Goal: Information Seeking & Learning: Learn about a topic

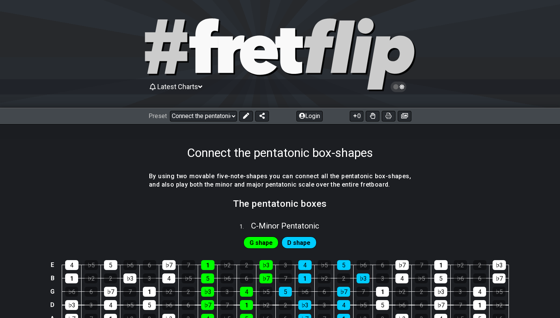
select select "/023602493829"
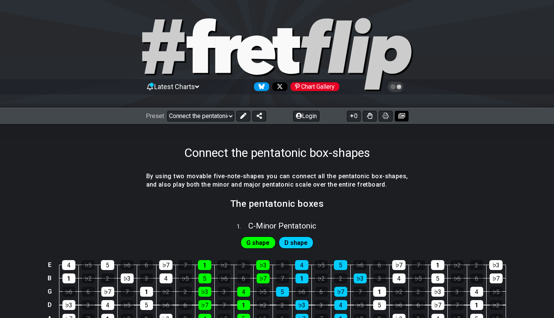
click at [400, 117] on icon at bounding box center [402, 115] width 7 height 5
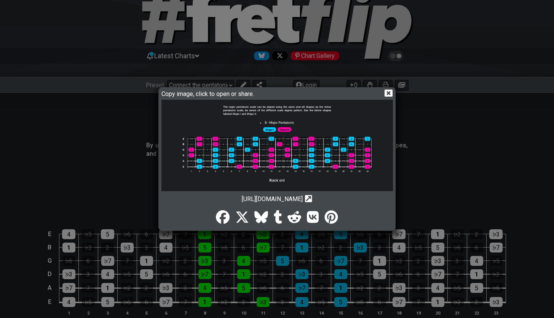
scroll to position [368, 0]
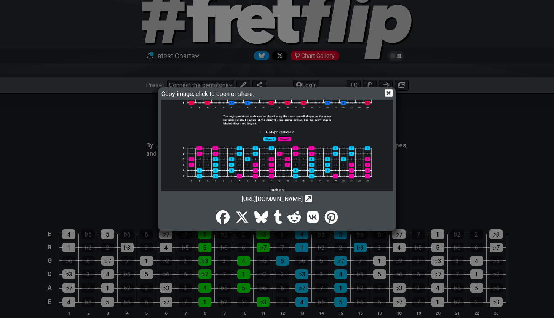
click at [312, 202] on icon at bounding box center [308, 198] width 7 height 7
click at [312, 200] on icon at bounding box center [308, 198] width 7 height 7
click at [390, 93] on icon at bounding box center [389, 93] width 8 height 7
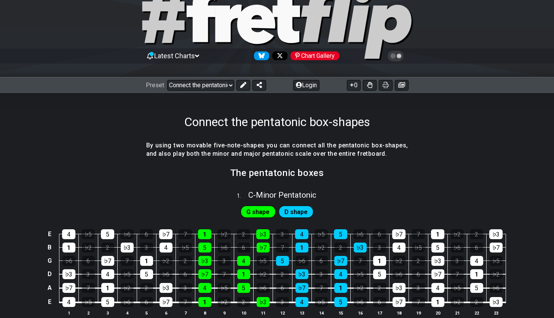
scroll to position [32, 0]
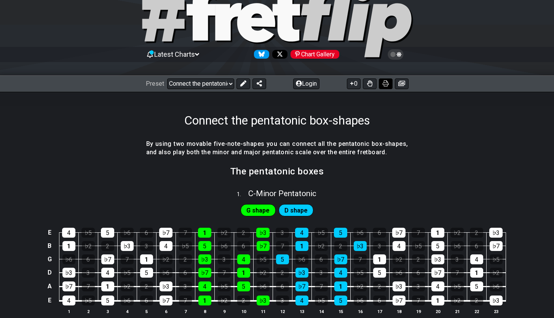
click at [383, 82] on icon at bounding box center [386, 83] width 6 height 6
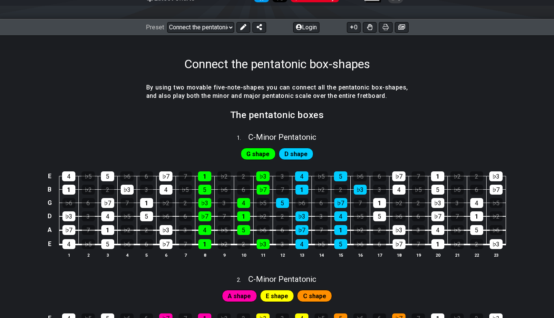
scroll to position [112, 0]
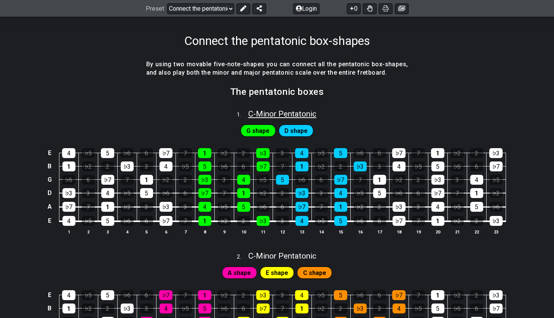
click at [294, 111] on span "C - Minor Pentatonic" at bounding box center [282, 113] width 68 height 9
select select "C"
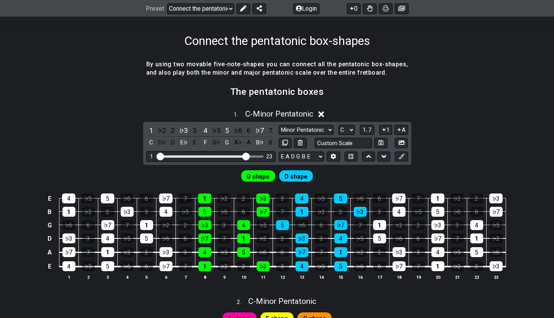
click at [324, 112] on icon at bounding box center [322, 115] width 6 height 6
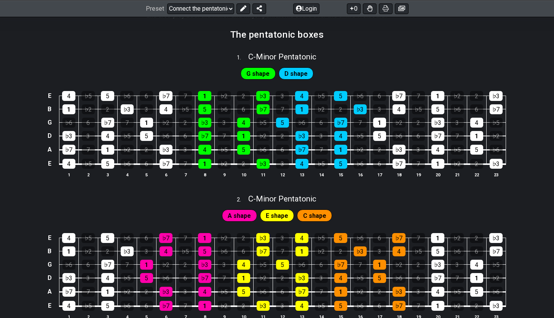
scroll to position [165, 0]
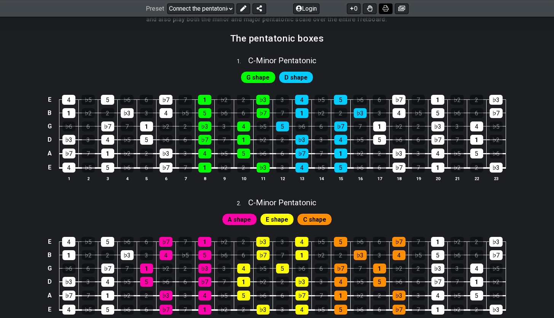
click at [384, 11] on icon at bounding box center [386, 8] width 6 height 6
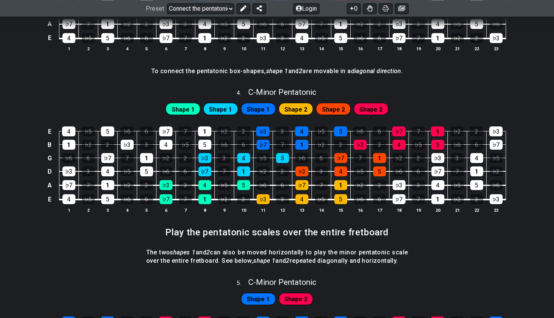
scroll to position [634, 0]
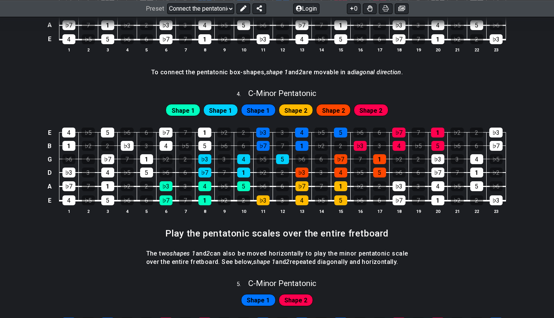
click at [183, 109] on span "Shape 1" at bounding box center [183, 110] width 23 height 11
click at [297, 96] on span "C - Minor Pentatonic" at bounding box center [282, 93] width 68 height 9
select select "C"
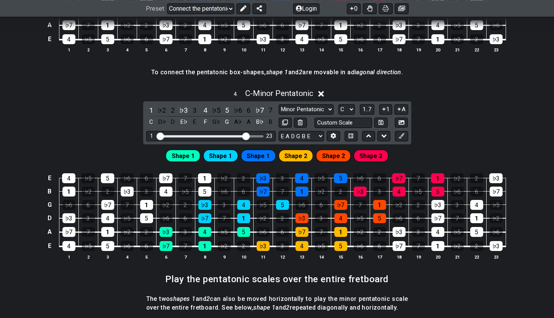
click at [322, 94] on icon at bounding box center [322, 94] width 6 height 6
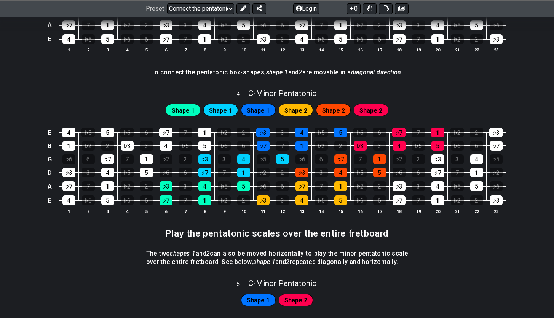
click at [293, 115] on div "Shape 1 Shape 1 Shape 1 Shape 2 Shape 2 Shape 2" at bounding box center [277, 110] width 226 height 15
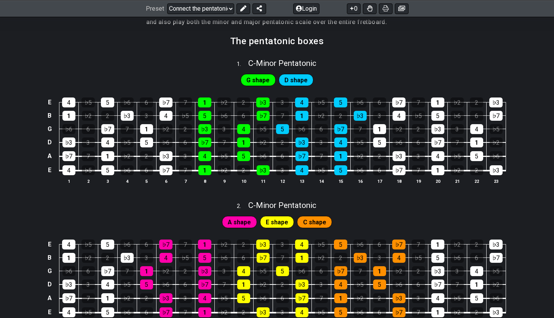
scroll to position [145, 0]
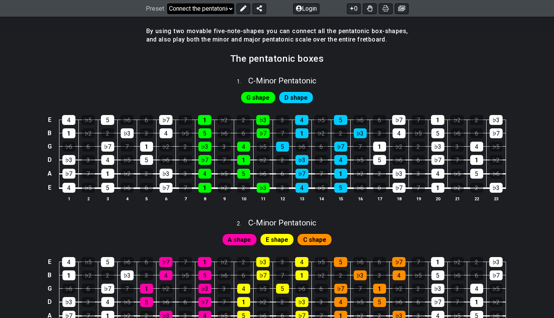
click at [231, 7] on select "Welcome to #fretflip! Connect the pentatonic box-shapes Custom Preset Minor Pen…" at bounding box center [200, 8] width 67 height 11
click at [167, 3] on select "Welcome to #fretflip! Connect the pentatonic box-shapes Custom Preset Minor Pen…" at bounding box center [200, 8] width 67 height 11
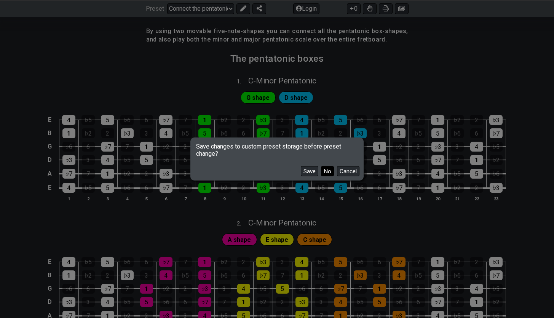
click at [328, 173] on button "No" at bounding box center [327, 171] width 13 height 10
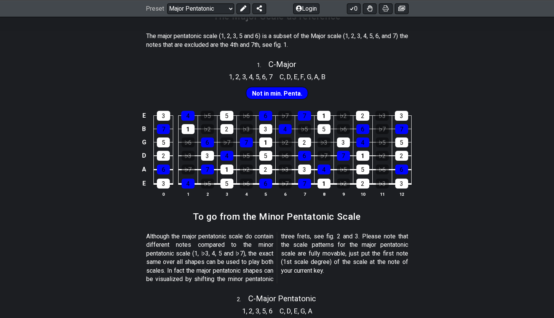
scroll to position [190, 0]
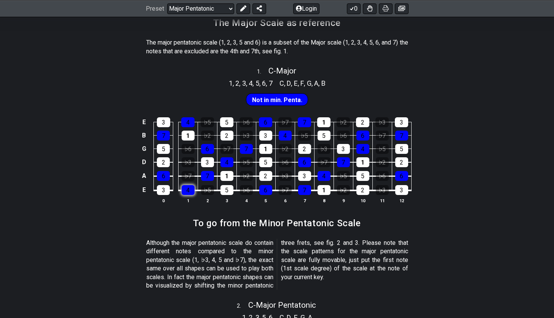
click at [187, 191] on div "4" at bounding box center [188, 190] width 13 height 10
click at [263, 192] on div "6" at bounding box center [266, 190] width 13 height 10
click at [186, 190] on div "4" at bounding box center [188, 190] width 13 height 10
click at [265, 193] on div "6" at bounding box center [266, 190] width 13 height 10
click at [231, 180] on div "1" at bounding box center [227, 176] width 13 height 10
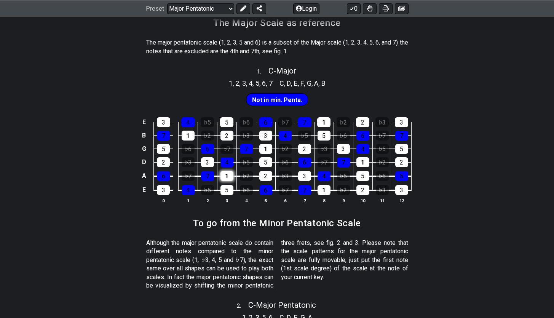
click at [231, 180] on div "1" at bounding box center [227, 176] width 13 height 10
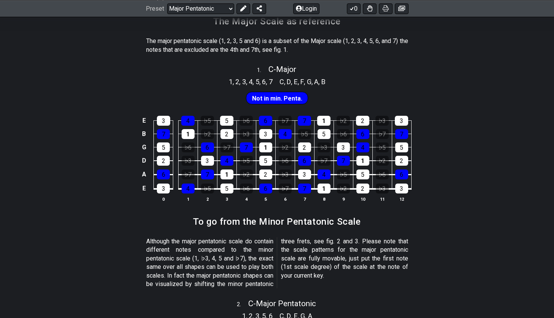
scroll to position [178, 0]
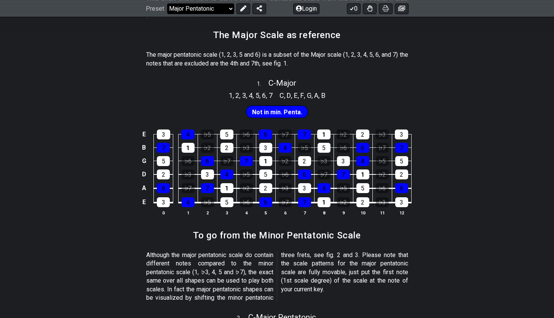
click at [226, 11] on select "Welcome to #fretflip! Connect the pentatonic box-shapes Custom Preset Minor Pen…" at bounding box center [200, 8] width 67 height 11
click at [167, 3] on select "Welcome to #fretflip! Connect the pentatonic box-shapes Custom Preset Minor Pen…" at bounding box center [200, 8] width 67 height 11
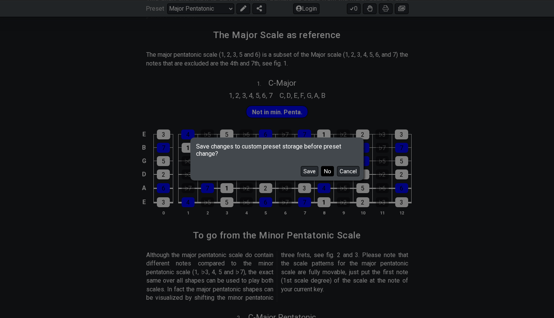
click at [326, 172] on button "No" at bounding box center [327, 171] width 13 height 10
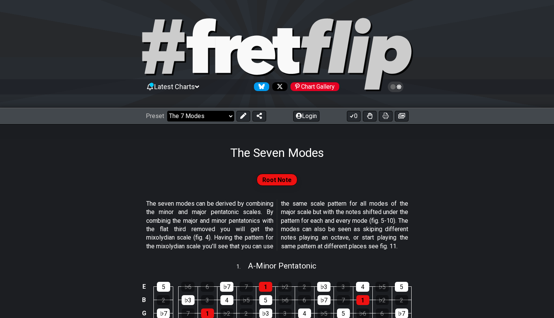
click at [230, 115] on select "Welcome to #fretflip! Connect the pentatonic box-shapes Custom Preset Minor Pen…" at bounding box center [200, 116] width 67 height 11
click at [167, 111] on select "Welcome to #fretflip! Connect the pentatonic box-shapes Custom Preset Minor Pen…" at bounding box center [200, 116] width 67 height 11
select select "/guitar-scales"
select select "C"
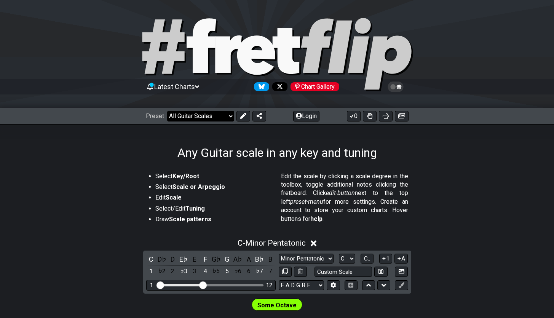
click at [229, 118] on select "Welcome to #fretflip! Connect the pentatonic box-shapes Custom Preset Minor Pen…" at bounding box center [200, 116] width 67 height 11
click at [167, 111] on select "Welcome to #fretflip! Connect the pentatonic box-shapes Custom Preset Minor Pen…" at bounding box center [200, 116] width 67 height 11
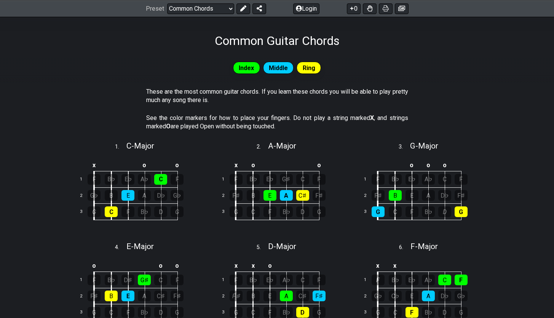
scroll to position [106, 0]
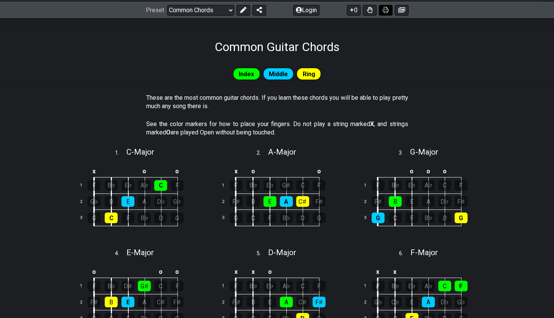
click at [385, 13] on button at bounding box center [386, 10] width 14 height 11
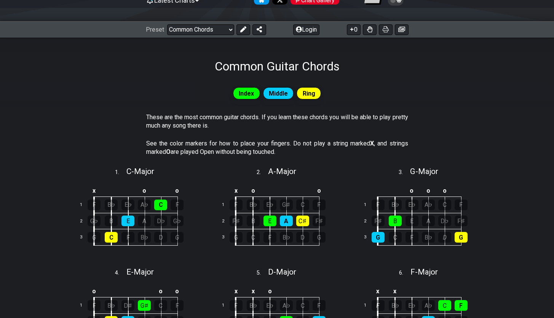
scroll to position [82, 0]
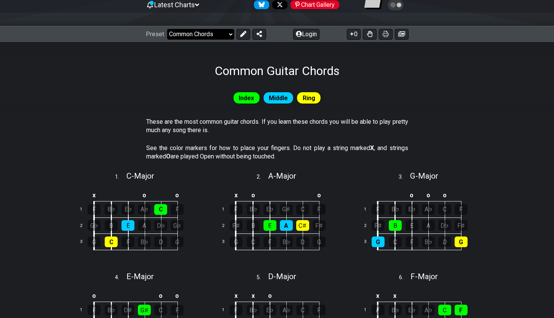
click at [228, 34] on select "Welcome to #fretflip! Connect the pentatonic box-shapes Custom Preset Minor Pen…" at bounding box center [200, 34] width 67 height 11
click at [167, 29] on select "Welcome to #fretflip! Connect the pentatonic box-shapes Custom Preset Minor Pen…" at bounding box center [200, 34] width 67 height 11
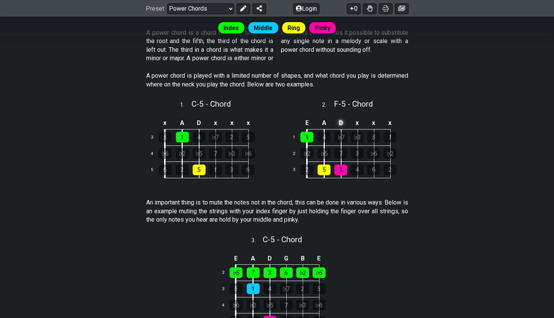
scroll to position [171, 0]
click at [228, 8] on select "Welcome to #fretflip! Connect the pentatonic box-shapes Custom Preset Minor Pen…" at bounding box center [200, 8] width 67 height 11
click at [167, 14] on select "Welcome to #fretflip! Connect the pentatonic box-shapes Custom Preset Minor Pen…" at bounding box center [200, 8] width 67 height 11
select select "/common-guitar-chords"
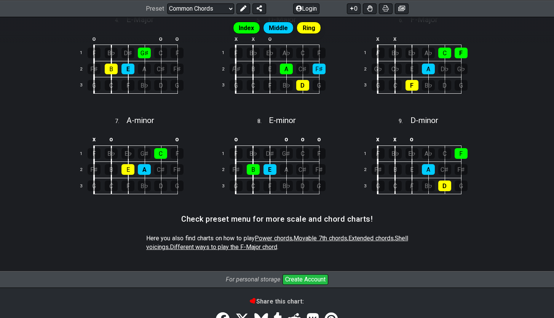
scroll to position [94, 0]
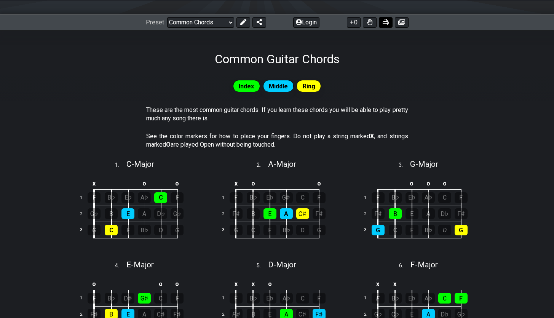
click at [389, 23] on button at bounding box center [386, 22] width 14 height 11
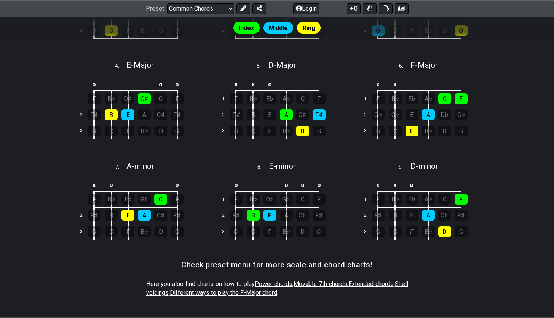
scroll to position [286, 0]
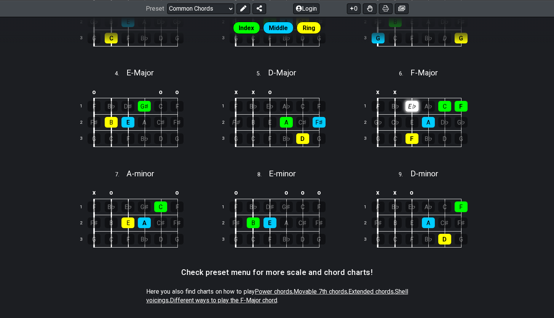
click at [411, 103] on div "E♭" at bounding box center [412, 106] width 13 height 11
click at [415, 109] on div "E♭" at bounding box center [412, 106] width 13 height 11
click at [400, 106] on div "B♭" at bounding box center [395, 106] width 13 height 11
click at [401, 107] on div "B♭" at bounding box center [395, 106] width 13 height 11
click at [394, 118] on div "C♭" at bounding box center [395, 122] width 13 height 11
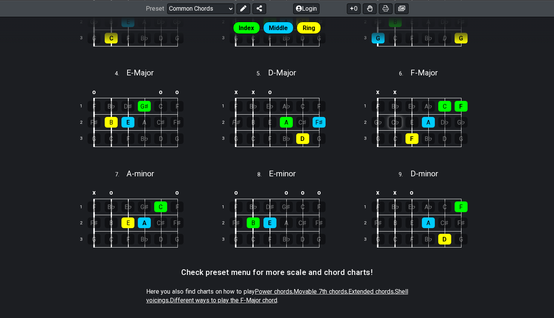
click at [396, 121] on div "C♭" at bounding box center [395, 122] width 13 height 11
click at [399, 106] on div "B♭" at bounding box center [395, 106] width 13 height 11
click at [398, 117] on div "C♭" at bounding box center [395, 122] width 13 height 11
click at [258, 122] on div "B" at bounding box center [253, 122] width 13 height 11
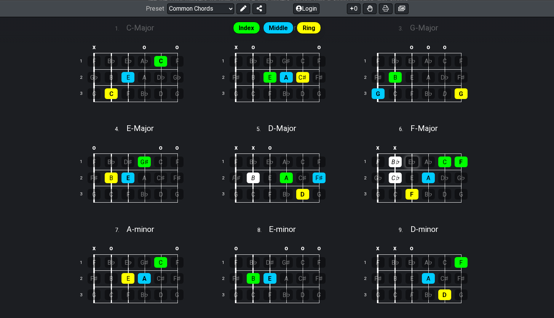
scroll to position [229, 0]
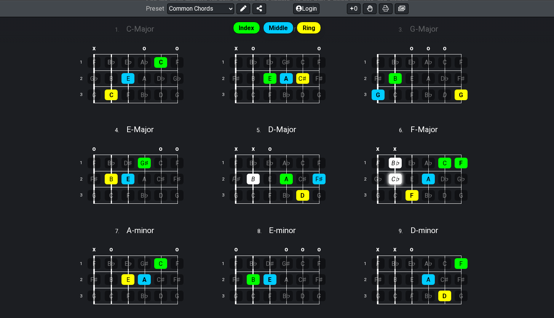
click at [397, 179] on div "C♭" at bounding box center [395, 179] width 13 height 11
click at [400, 162] on div "B♭" at bounding box center [395, 163] width 13 height 11
click at [255, 178] on div "B" at bounding box center [253, 179] width 13 height 11
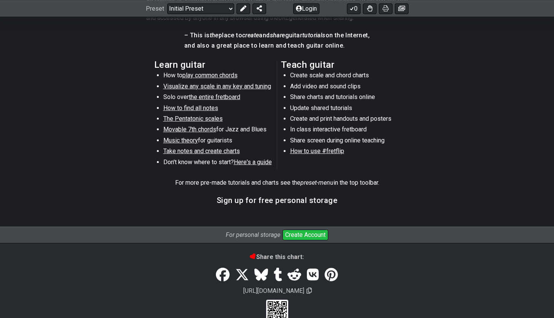
scroll to position [55, 0]
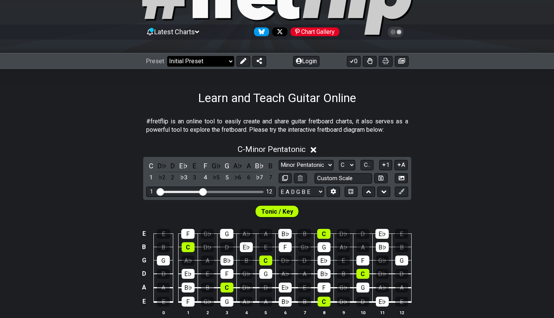
click at [229, 60] on select "Welcome to #fretflip! Initial Preset Custom Preset Minor Pentatonic Major Penta…" at bounding box center [200, 61] width 67 height 11
click at [167, 56] on select "Welcome to #fretflip! Initial Preset Custom Preset Minor Pentatonic Major Penta…" at bounding box center [200, 61] width 67 height 11
select select "/common-guitar-chords"
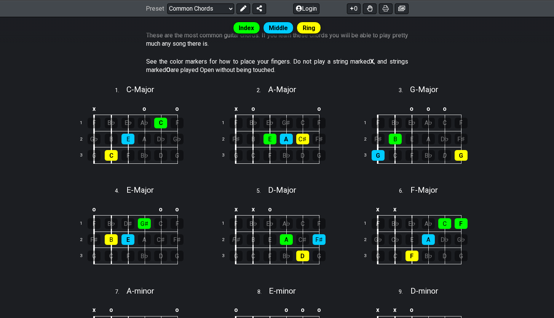
scroll to position [174, 0]
